Goal: Feedback & Contribution: Contribute content

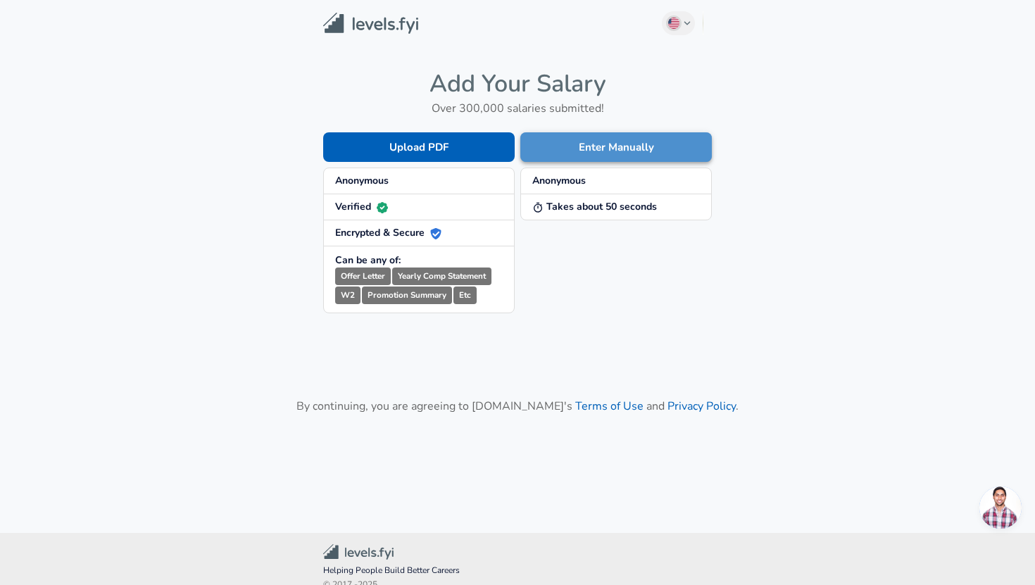
click at [661, 147] on button "Enter Manually" at bounding box center [616, 147] width 192 height 30
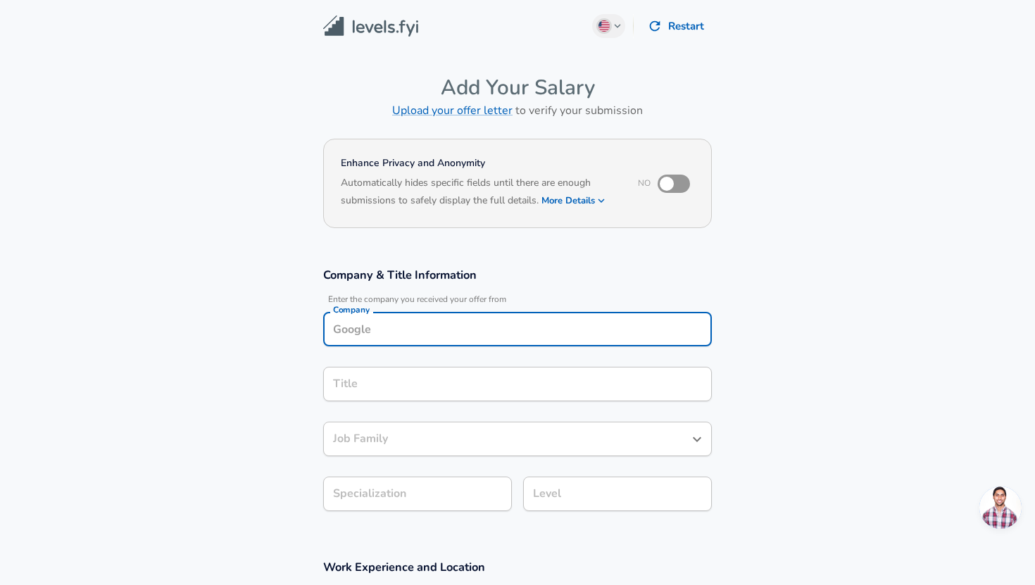
click at [451, 332] on div "Company Company" at bounding box center [517, 331] width 389 height 38
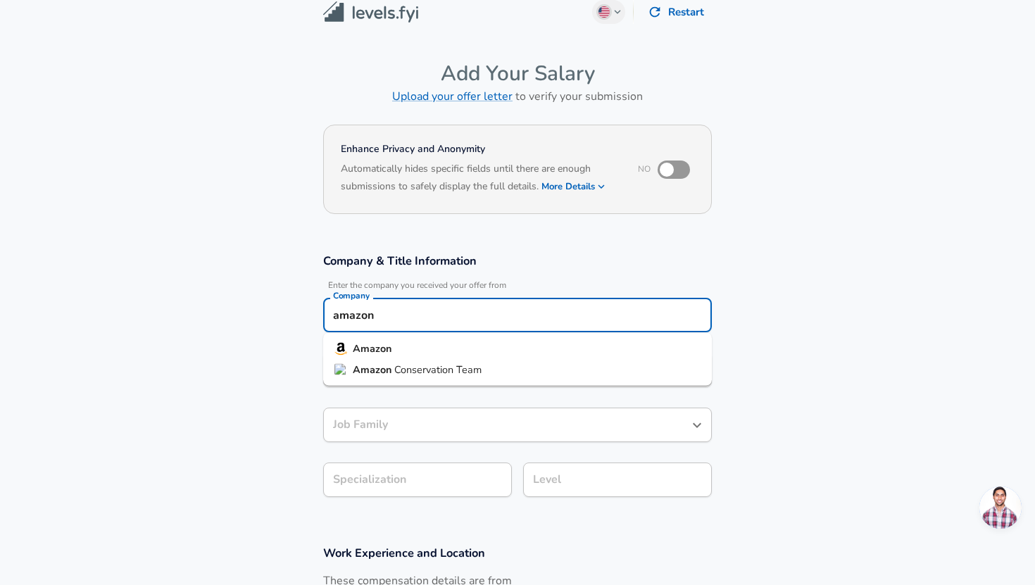
click at [443, 345] on li "Amazon" at bounding box center [517, 349] width 389 height 21
type input "Amazon"
click at [388, 432] on div "Job Family" at bounding box center [517, 425] width 389 height 35
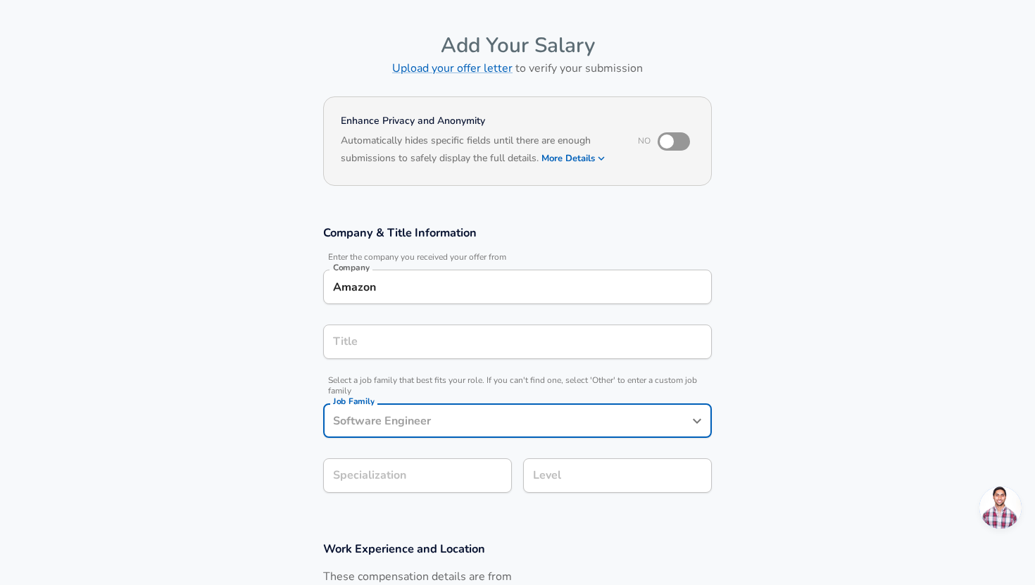
click at [394, 432] on div "Job Family" at bounding box center [517, 421] width 389 height 35
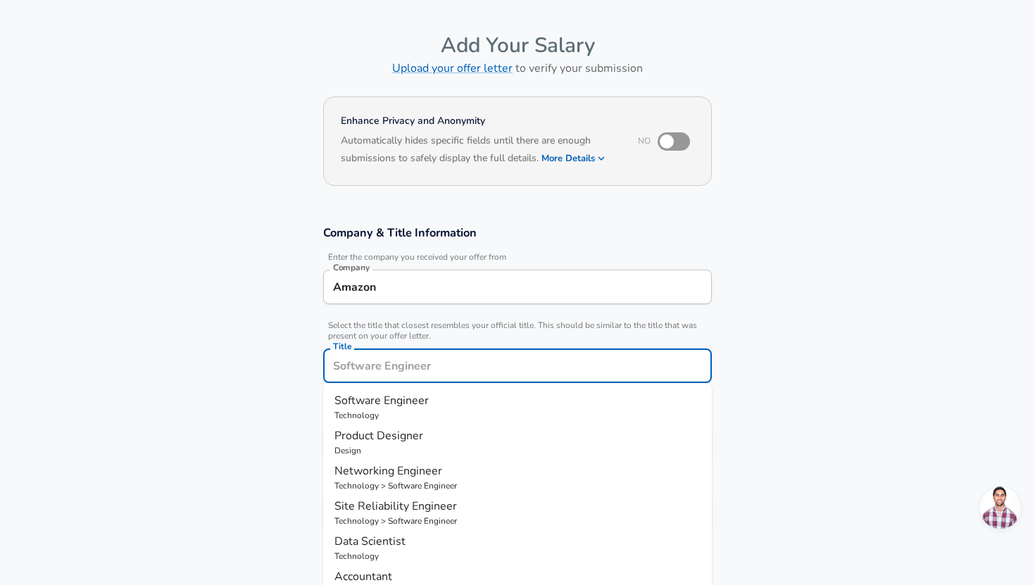
scroll to position [70, 0]
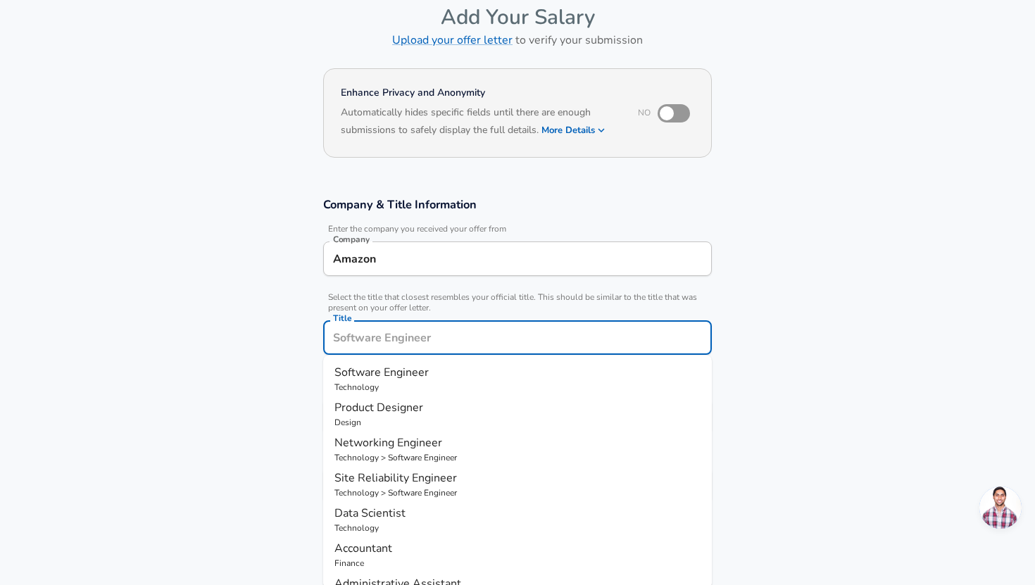
click at [399, 339] on input "Title" at bounding box center [518, 338] width 376 height 22
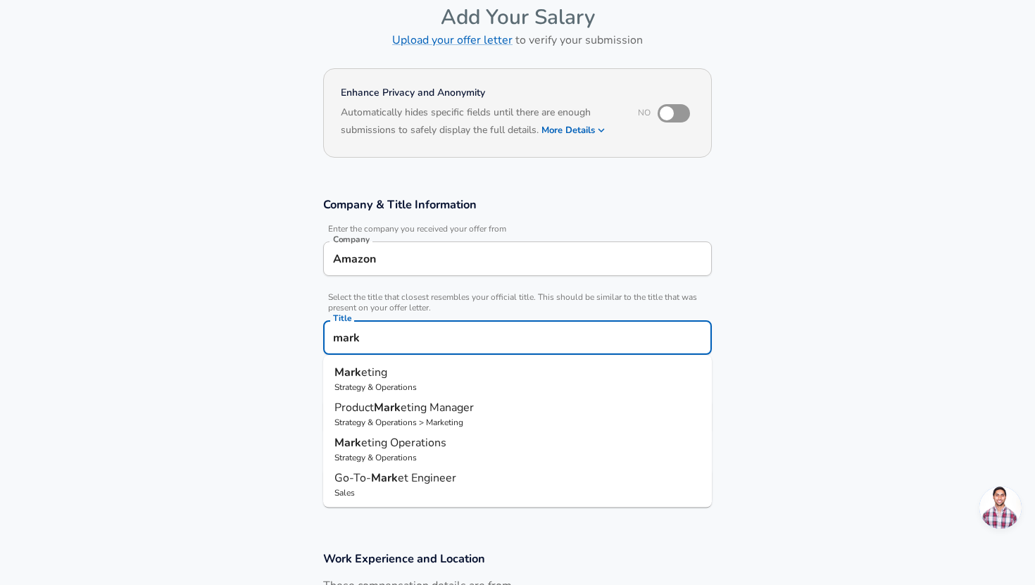
drag, startPoint x: 396, startPoint y: 444, endPoint x: 390, endPoint y: 366, distance: 77.7
click at [390, 366] on ul "Mark eting Strategy & Operations Product Mark eting Manager Strategy & Operatio…" at bounding box center [517, 432] width 389 height 152
click at [390, 370] on p "Mark eting" at bounding box center [518, 372] width 366 height 17
type input "Marketing"
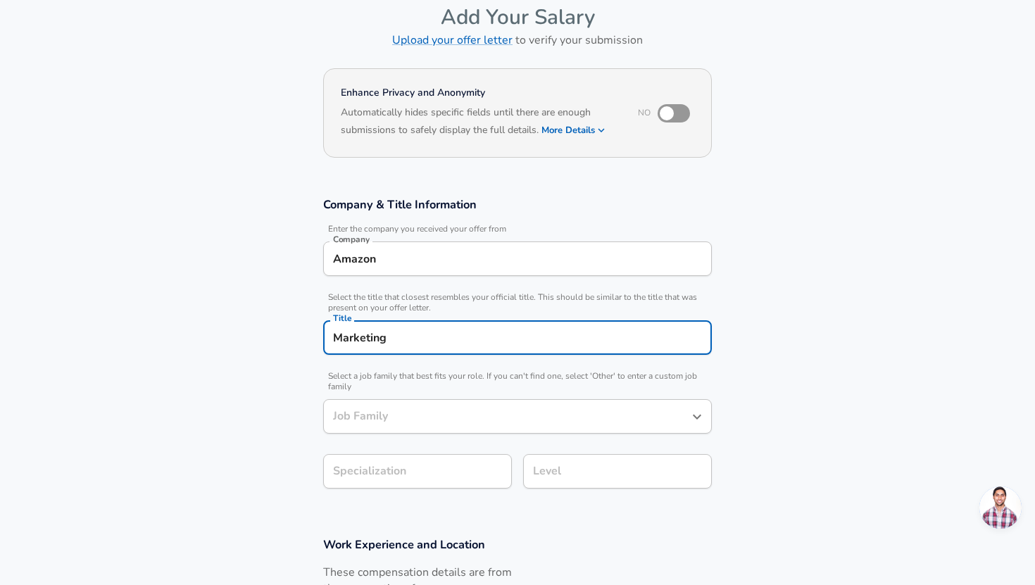
type input "Marketing"
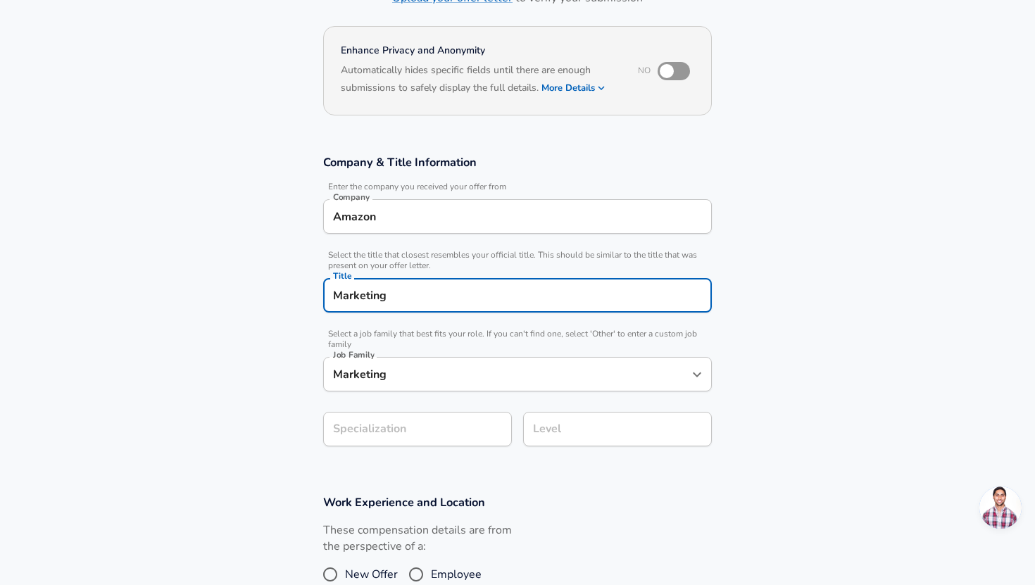
click at [396, 473] on section "Company & Title Information Enter the company you received your offer from Comp…" at bounding box center [517, 308] width 1035 height 340
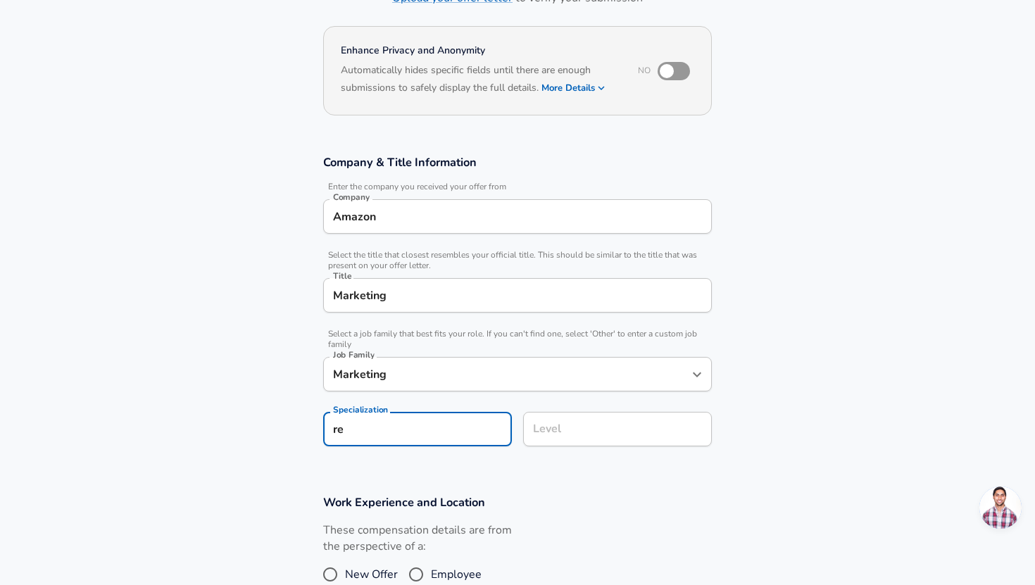
type input "r"
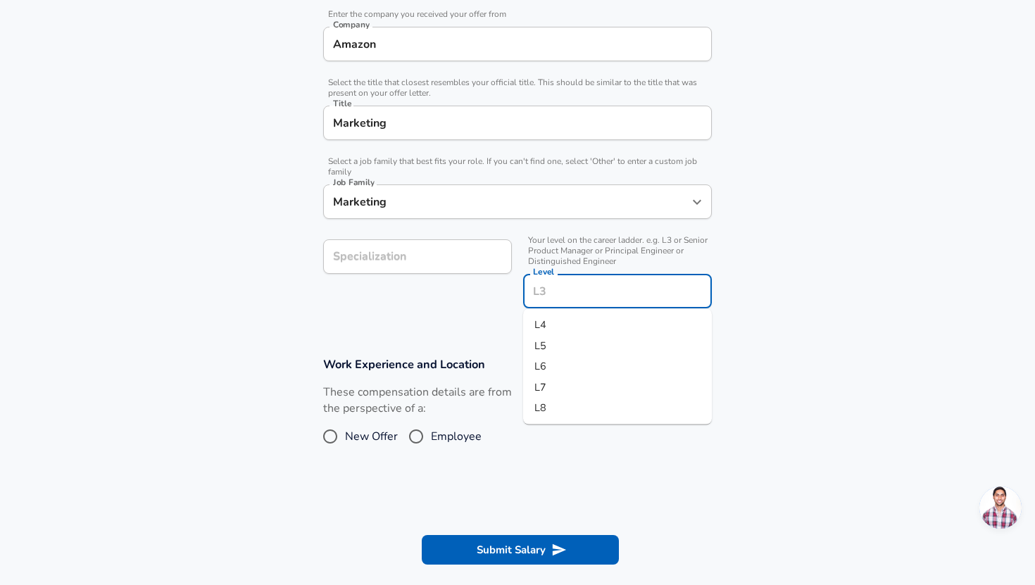
scroll to position [313, 0]
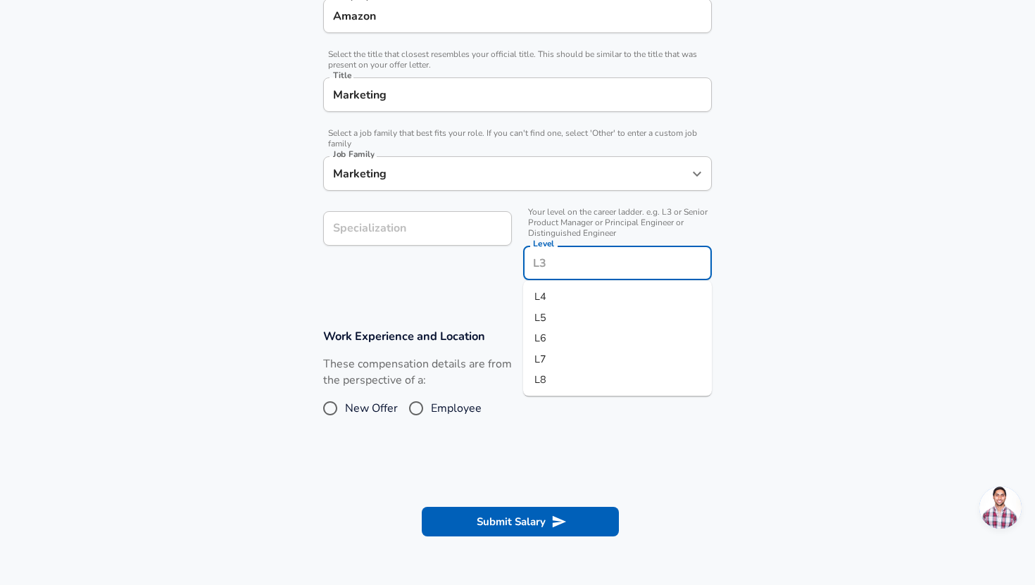
click at [566, 258] on input "Level" at bounding box center [618, 263] width 176 height 22
click at [561, 320] on li "L5" at bounding box center [617, 317] width 189 height 21
type input "L5"
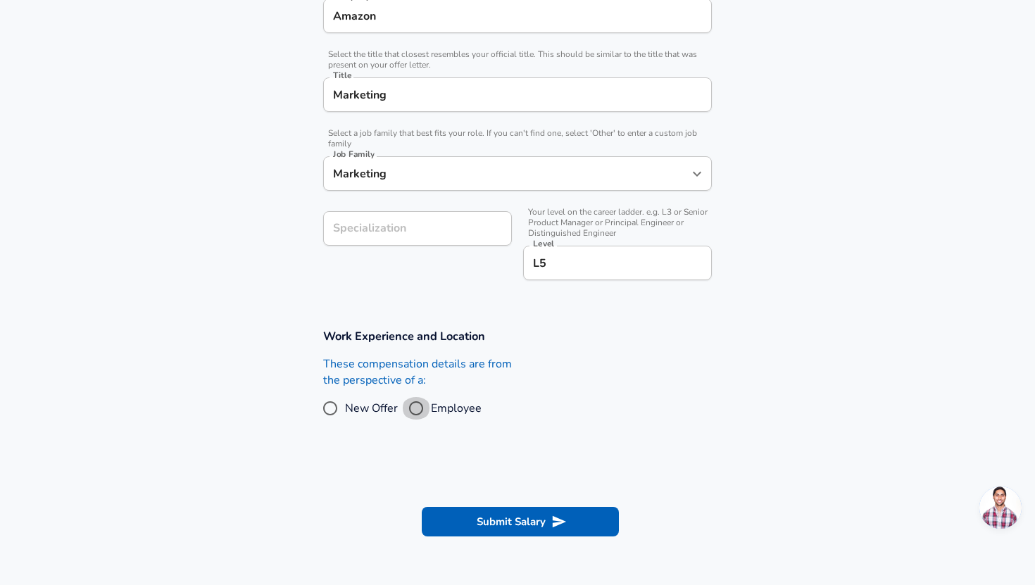
click at [418, 406] on input "Employee" at bounding box center [416, 408] width 30 height 23
radio input "true"
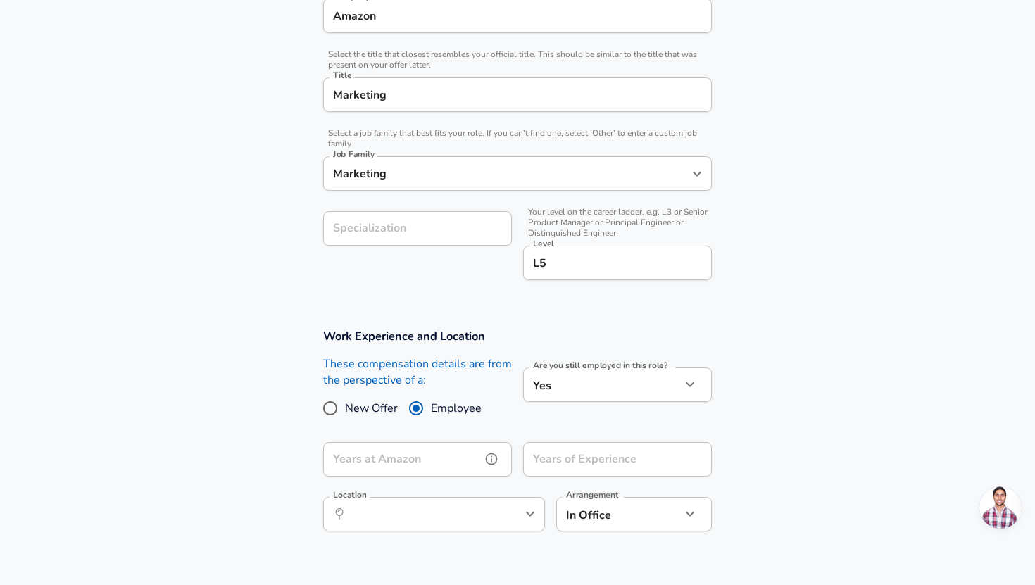
click at [463, 466] on input "Years at Amazon" at bounding box center [402, 459] width 158 height 35
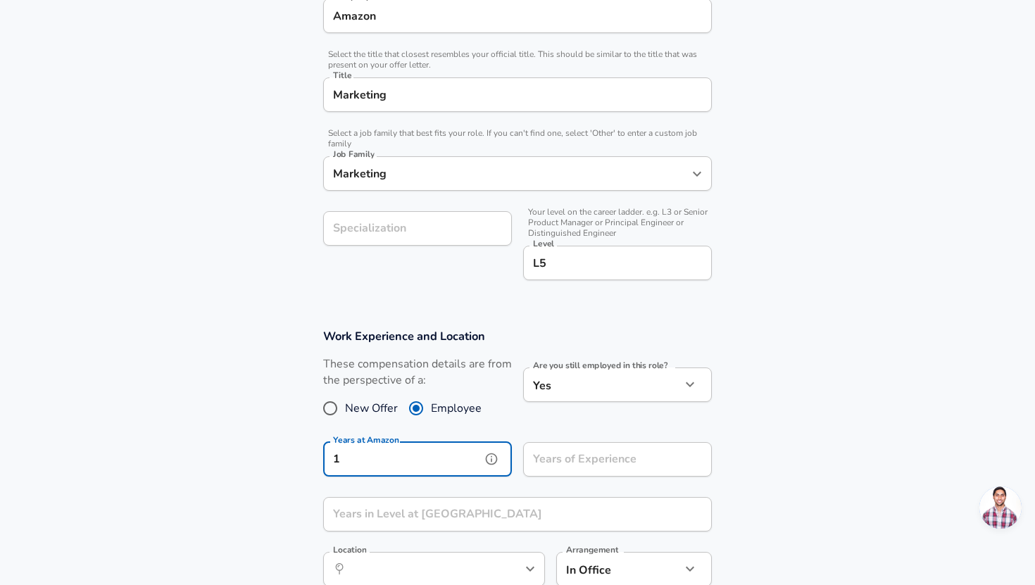
type input "1"
click at [572, 461] on input "Years of Experience" at bounding box center [602, 459] width 158 height 35
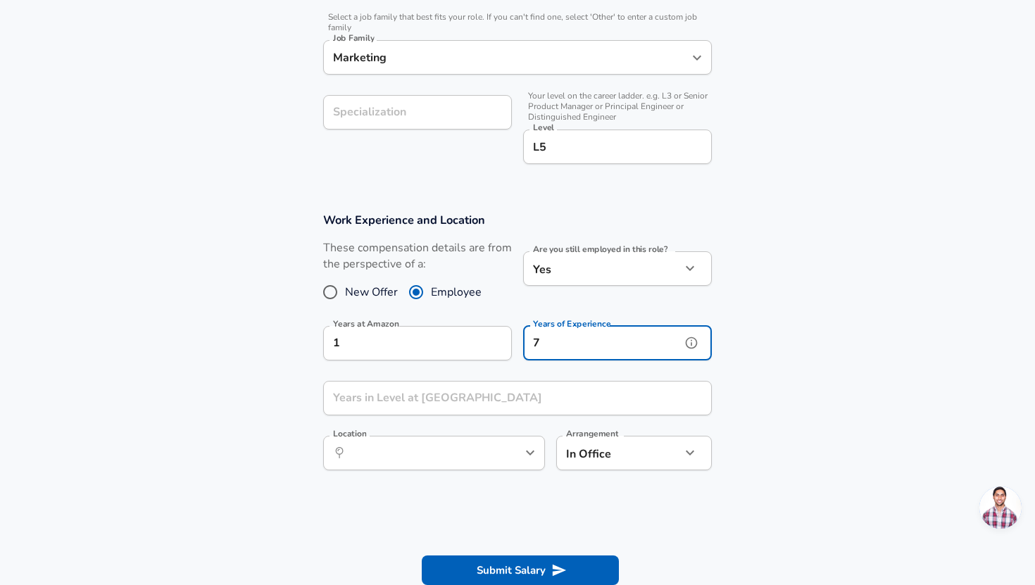
scroll to position [432, 0]
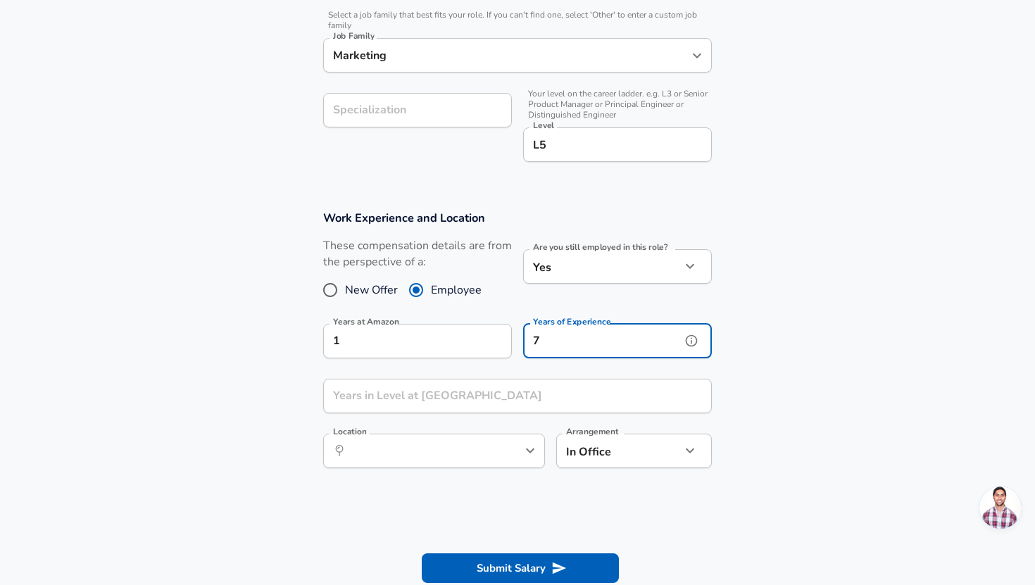
type input "7"
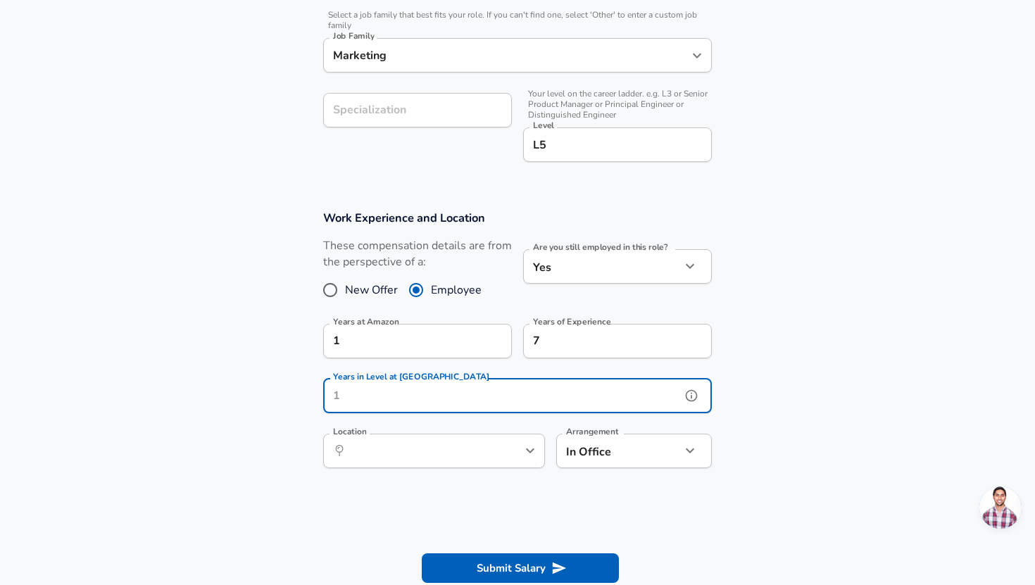
click at [485, 397] on input "Years in Level at [GEOGRAPHIC_DATA]" at bounding box center [502, 396] width 358 height 35
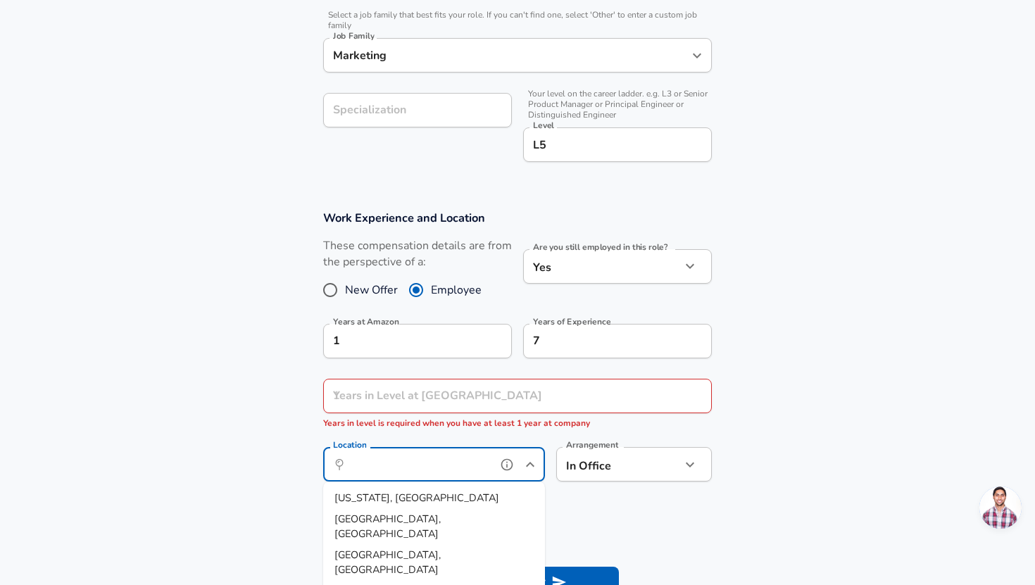
click at [461, 458] on input "Location" at bounding box center [418, 465] width 144 height 22
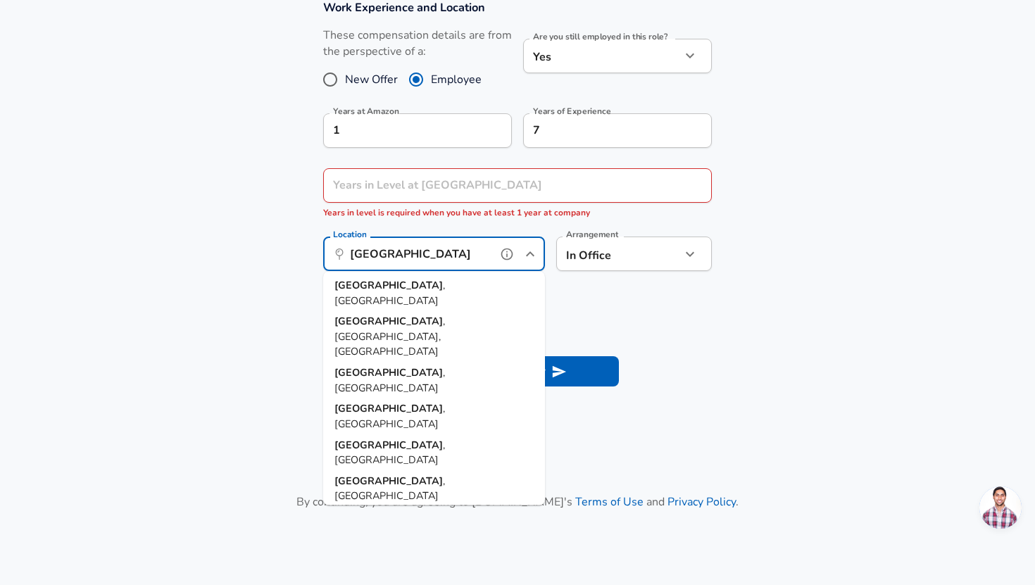
scroll to position [0, 0]
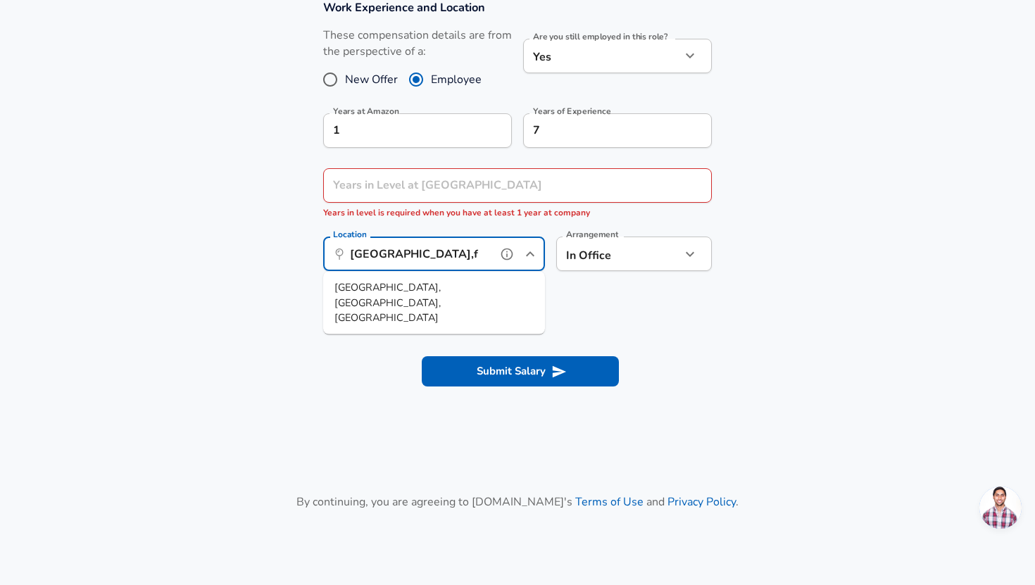
click at [385, 294] on span "[GEOGRAPHIC_DATA], [GEOGRAPHIC_DATA], [GEOGRAPHIC_DATA]" at bounding box center [388, 302] width 106 height 44
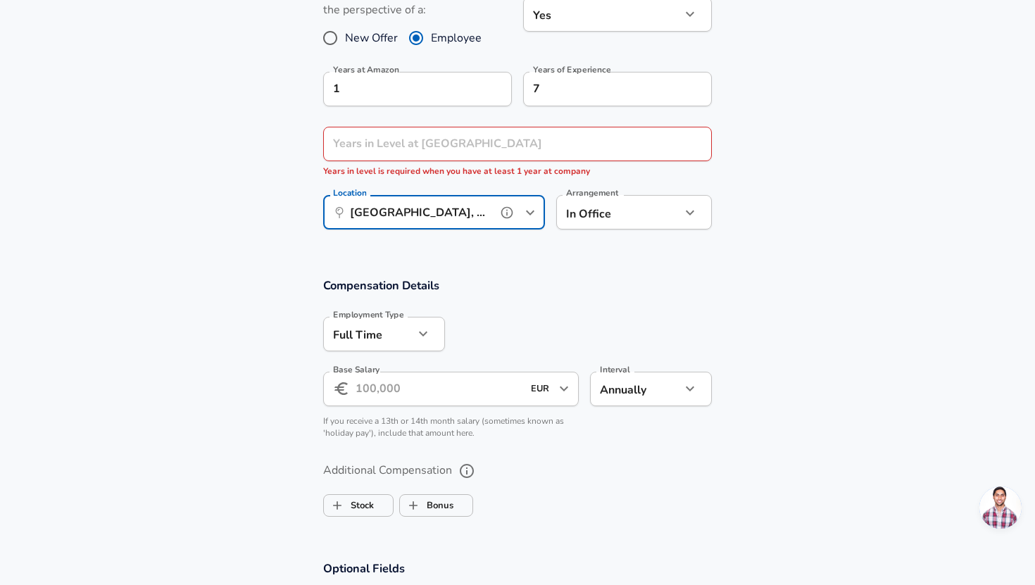
scroll to position [694, 0]
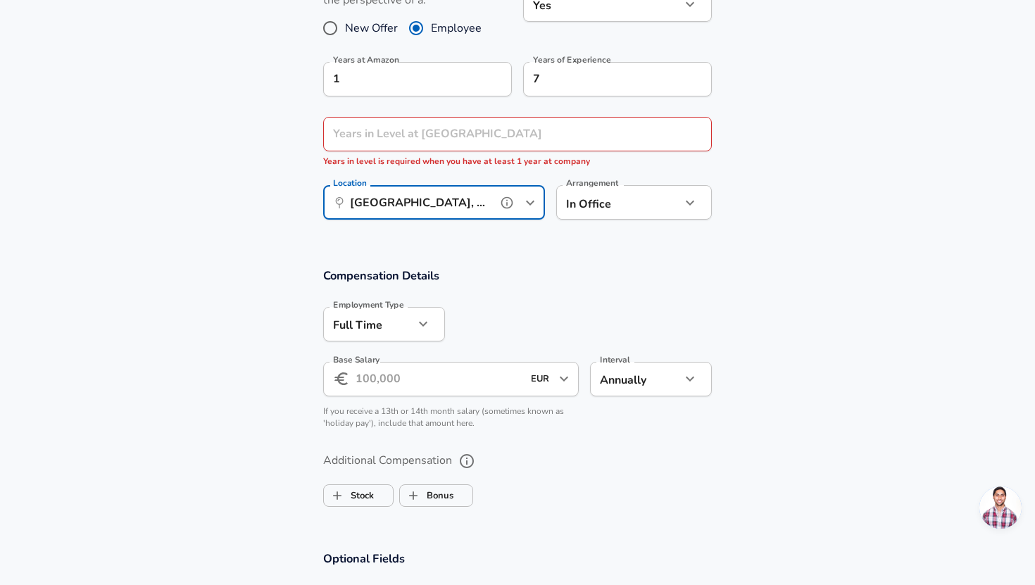
type input "[GEOGRAPHIC_DATA], [GEOGRAPHIC_DATA], [GEOGRAPHIC_DATA]"
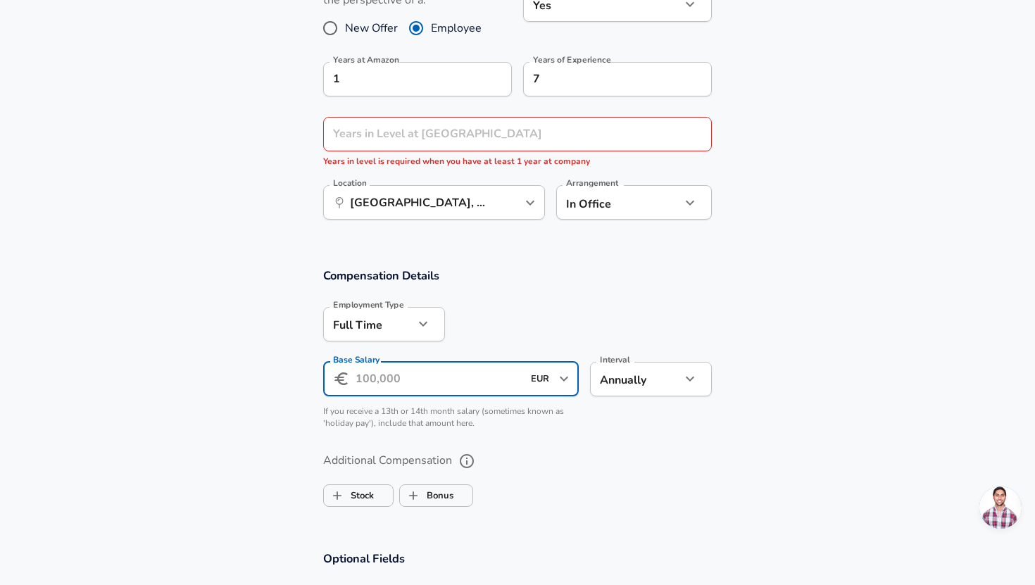
click at [432, 387] on input "Base Salary" at bounding box center [439, 379] width 167 height 35
type input "7"
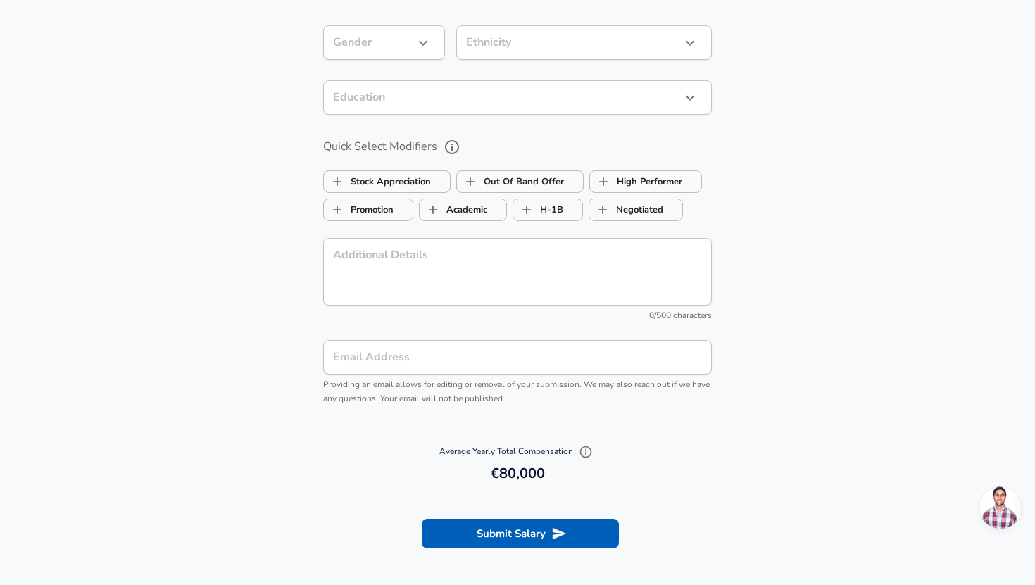
scroll to position [1262, 0]
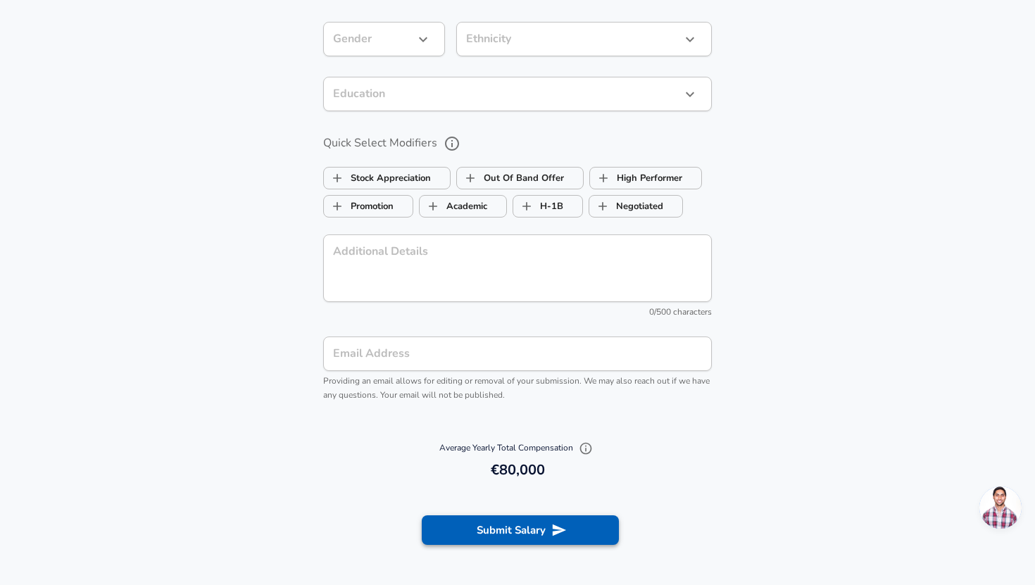
type input "80.000"
click at [527, 537] on button "Submit Salary" at bounding box center [520, 531] width 197 height 30
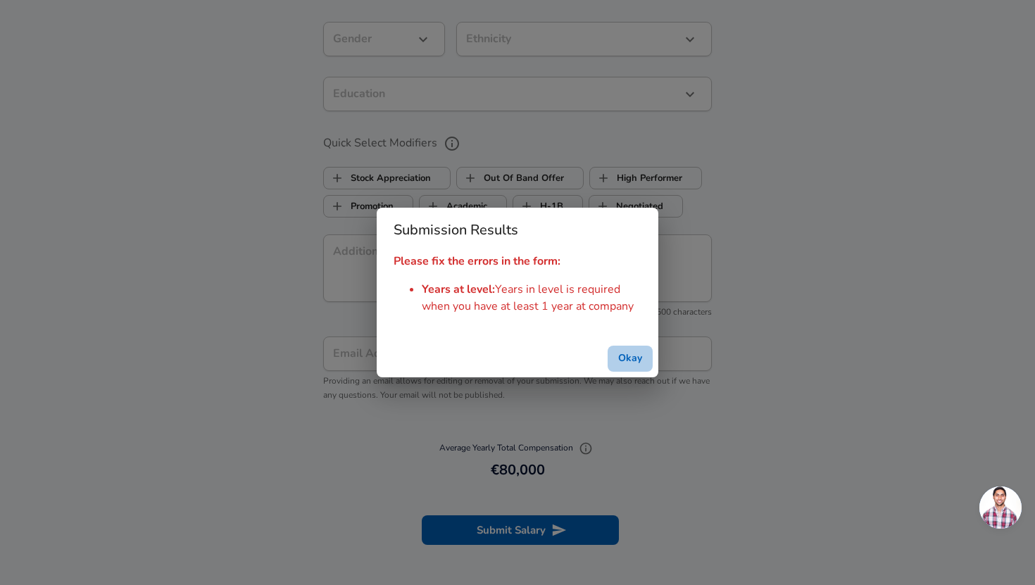
click at [639, 358] on button "Okay" at bounding box center [630, 359] width 45 height 26
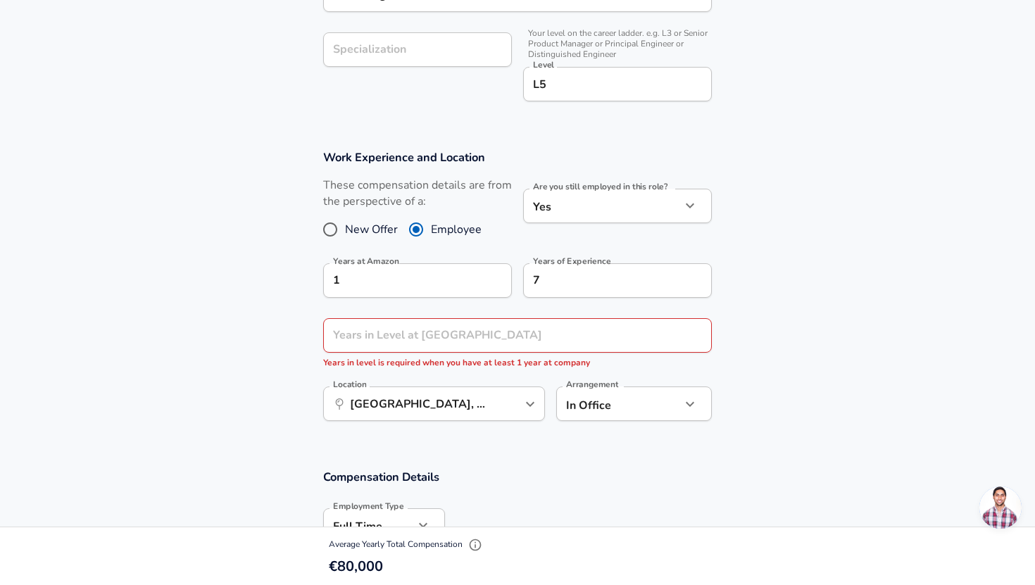
scroll to position [493, 0]
click at [458, 286] on input "1" at bounding box center [402, 280] width 158 height 35
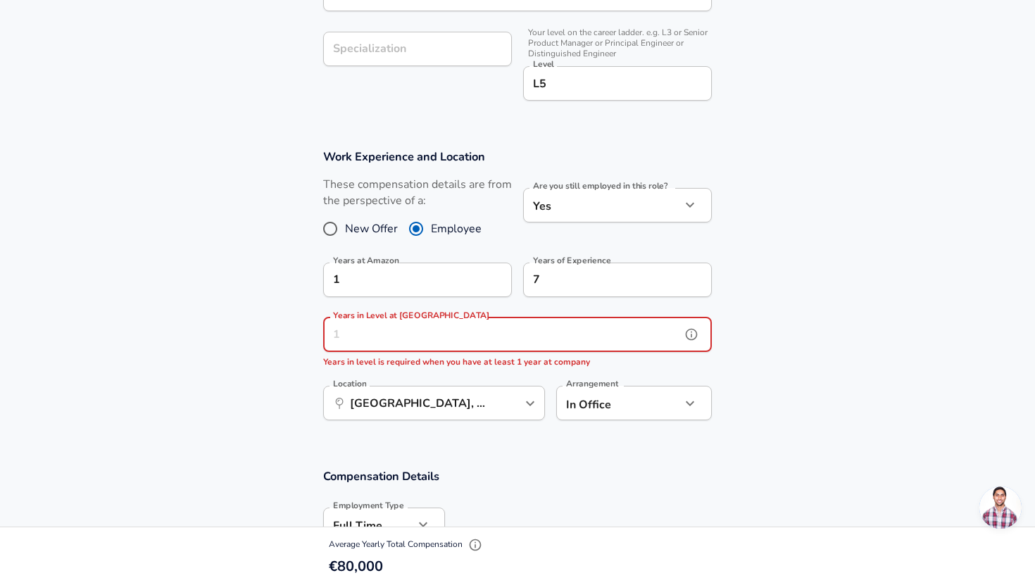
click at [466, 342] on input "Years in Level at [GEOGRAPHIC_DATA]" at bounding box center [502, 335] width 358 height 35
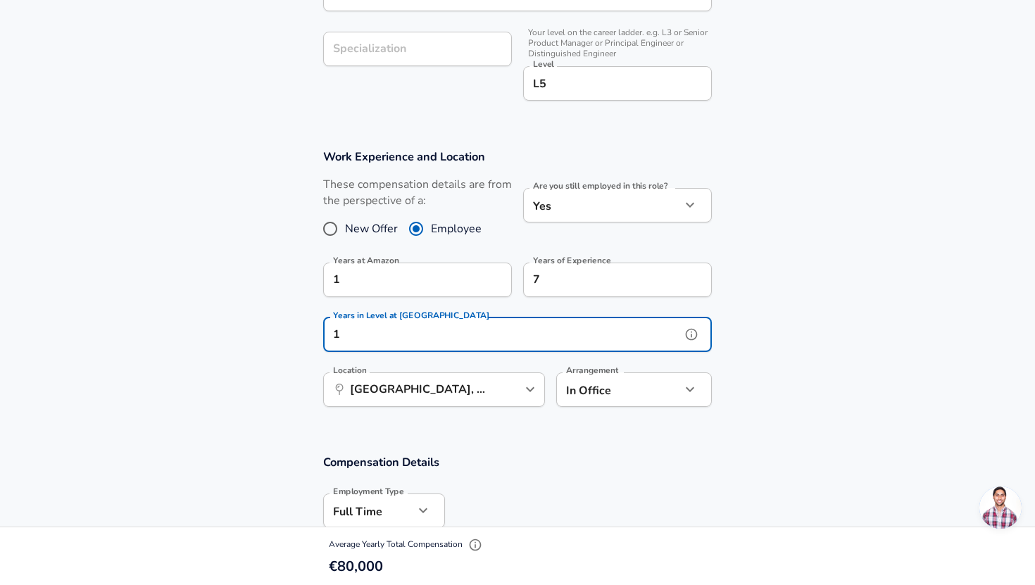
type input "1"
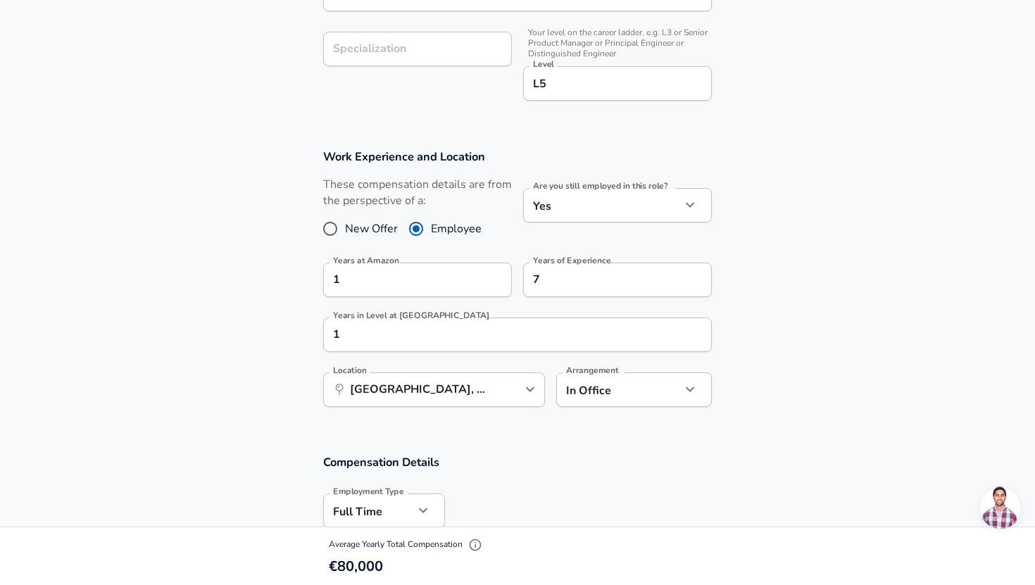
click at [726, 359] on div "Work Experience and Location These compensation details are from the perspectiv…" at bounding box center [517, 283] width 423 height 268
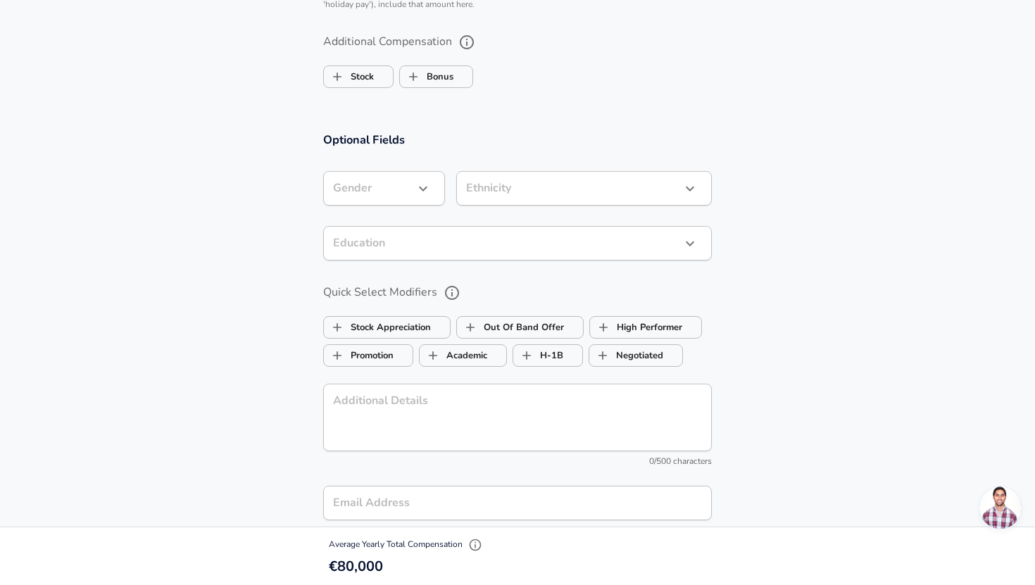
scroll to position [1101, 0]
click at [434, 187] on button "button" at bounding box center [423, 186] width 24 height 24
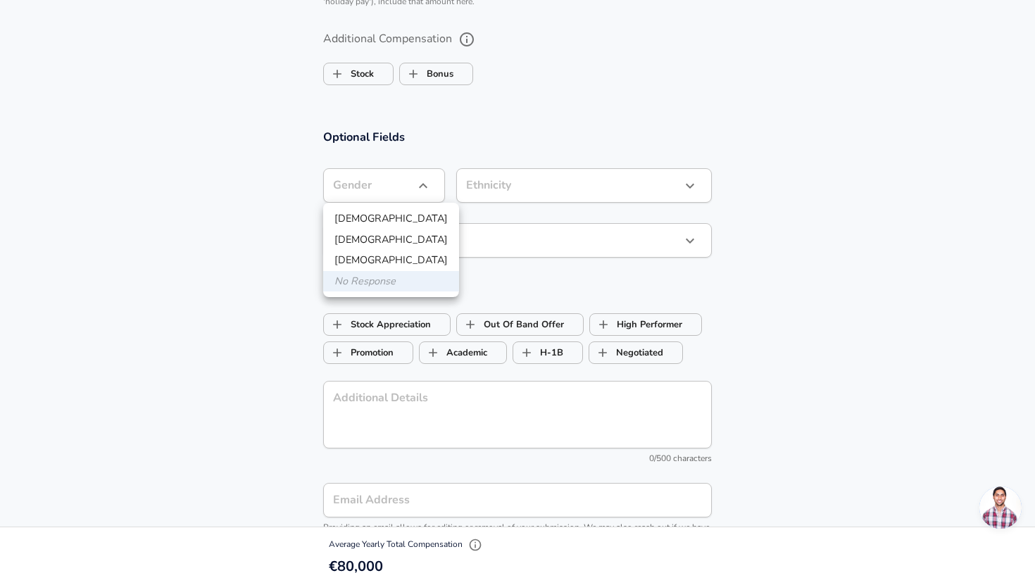
click at [837, 220] on div at bounding box center [517, 292] width 1035 height 585
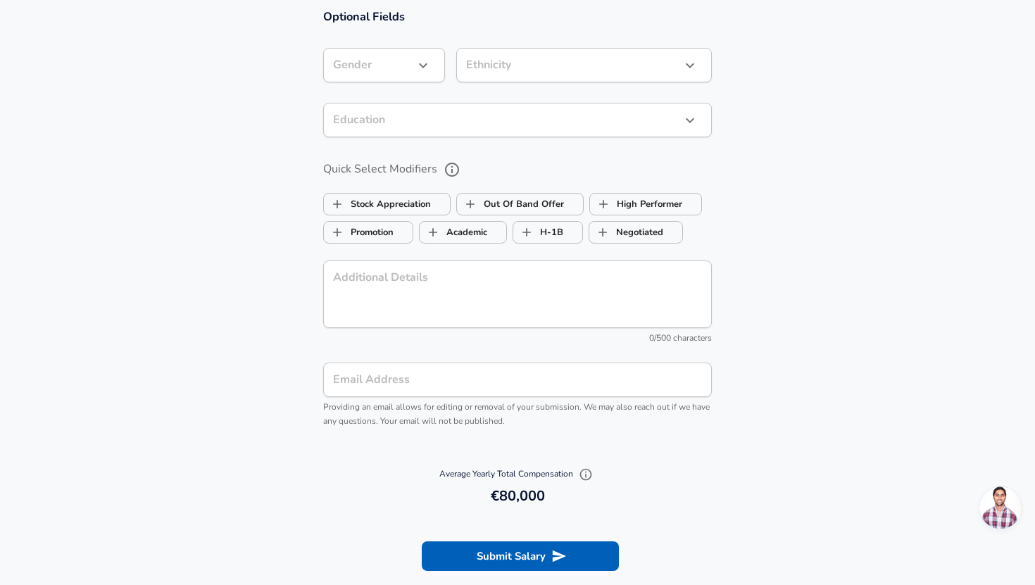
scroll to position [1226, 0]
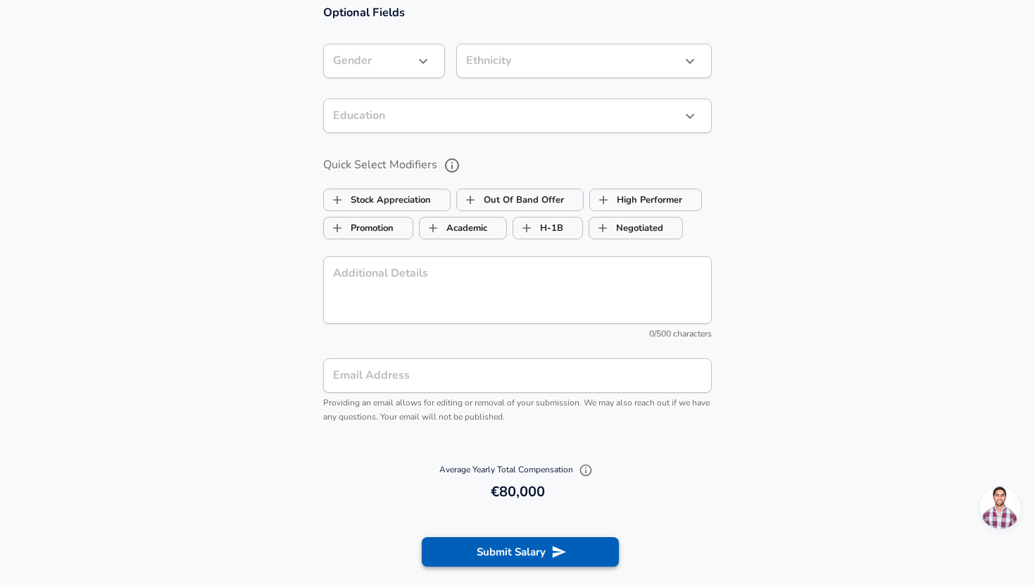
click at [504, 544] on button "Submit Salary" at bounding box center [520, 552] width 197 height 30
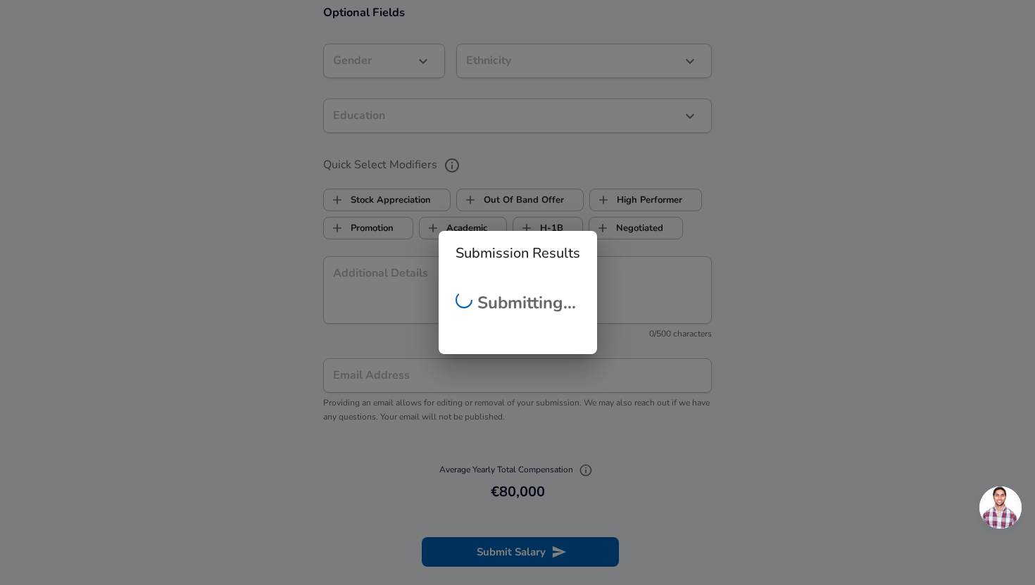
scroll to position [194, 0]
